Goal: Task Accomplishment & Management: Use online tool/utility

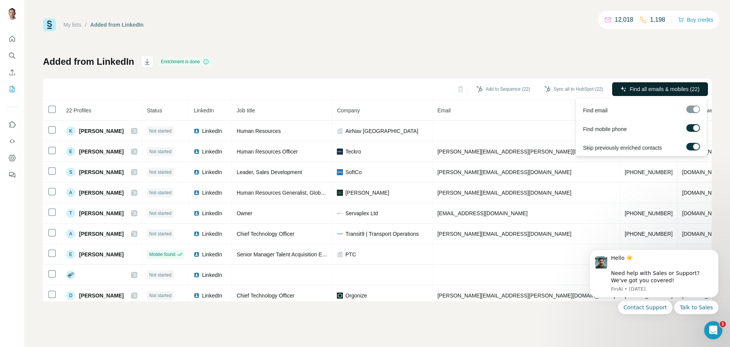
click at [653, 90] on span "Find all emails & mobiles (22)" at bounding box center [665, 89] width 70 height 8
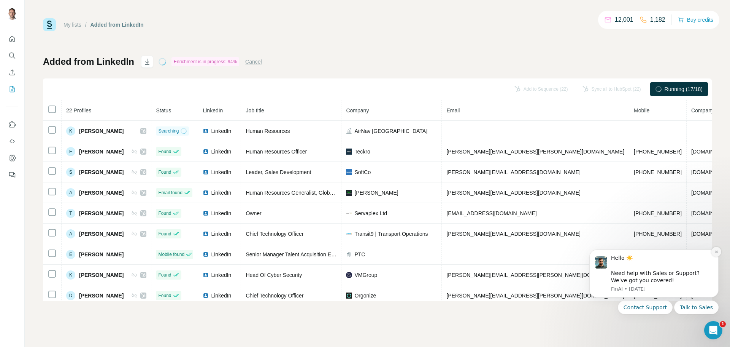
click at [717, 251] on icon "Dismiss notification" at bounding box center [717, 252] width 4 height 4
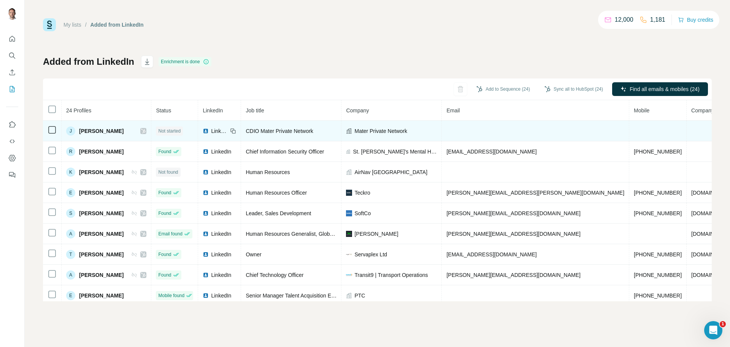
click at [48, 126] on icon at bounding box center [52, 129] width 9 height 9
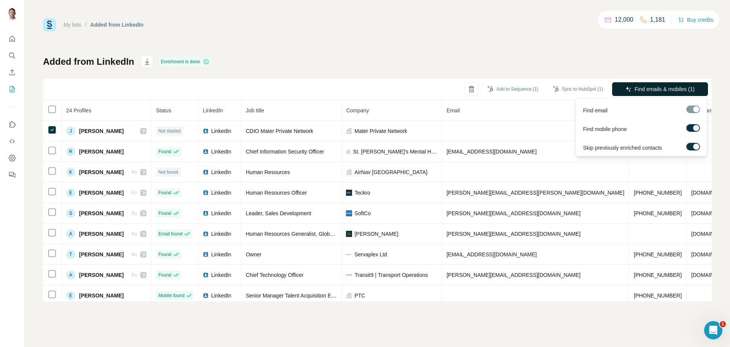
click at [626, 89] on icon "button" at bounding box center [629, 89] width 6 height 6
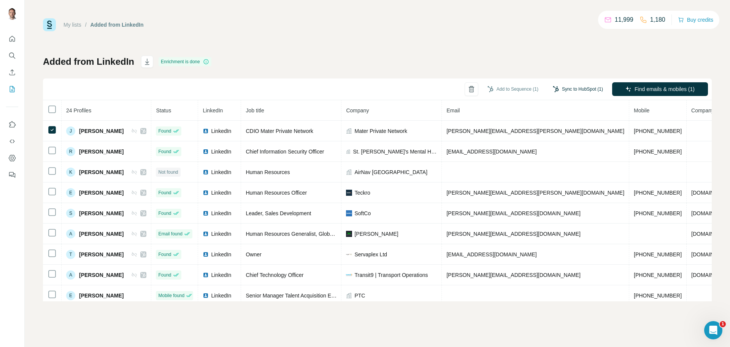
click at [570, 87] on button "Sync to HubSpot (1)" at bounding box center [578, 88] width 61 height 11
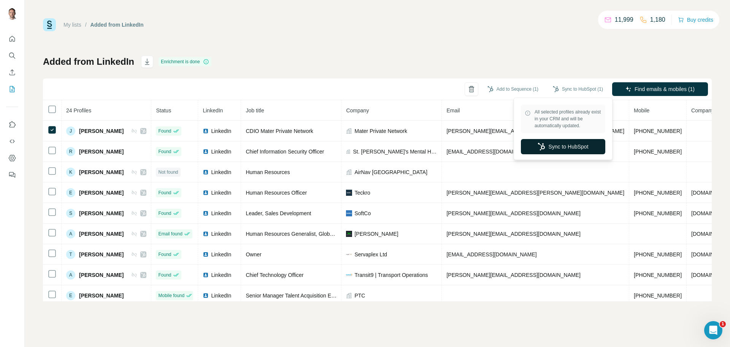
click at [568, 144] on button "Sync to HubSpot" at bounding box center [563, 146] width 84 height 15
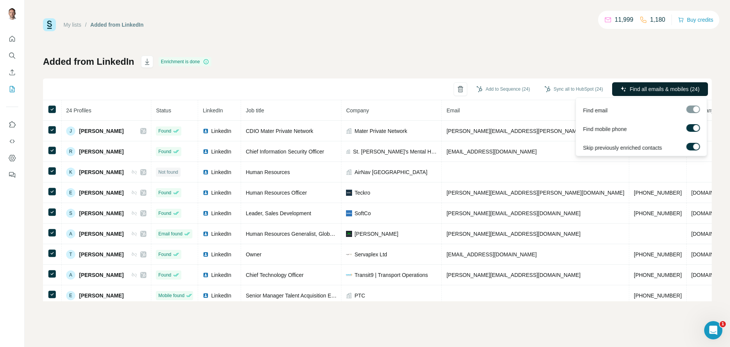
click at [630, 89] on span "Find all emails & mobiles (24)" at bounding box center [665, 89] width 70 height 8
click at [664, 85] on button "Find all emails & mobiles (24)" at bounding box center [660, 89] width 96 height 14
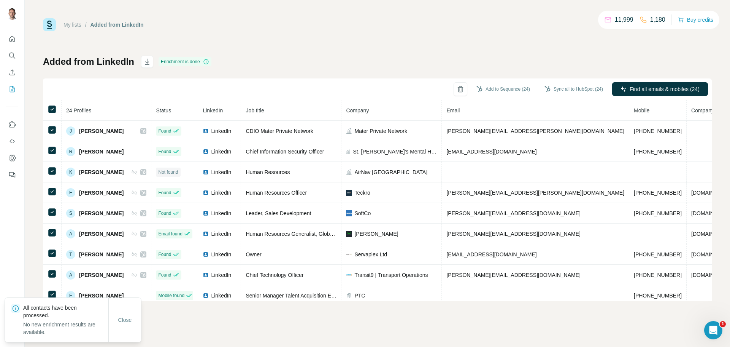
click at [342, 51] on div "My lists / Added from LinkedIn 11,999 1,180 Buy credits Added from LinkedIn Enr…" at bounding box center [377, 159] width 669 height 283
click at [558, 93] on button "Sync all to HubSpot (24)" at bounding box center [573, 88] width 69 height 11
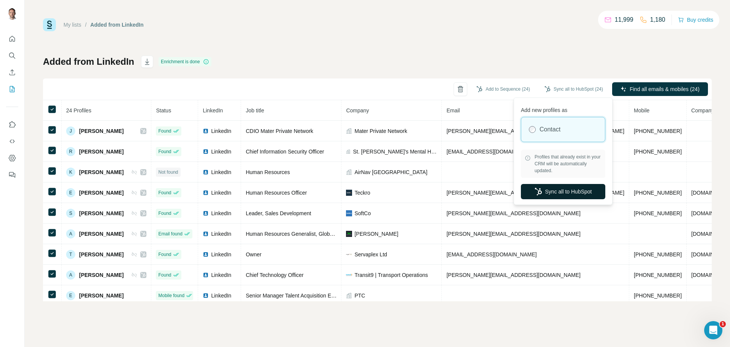
click at [561, 189] on button "Sync all to HubSpot" at bounding box center [563, 191] width 84 height 15
